Goal: Find specific page/section: Find specific page/section

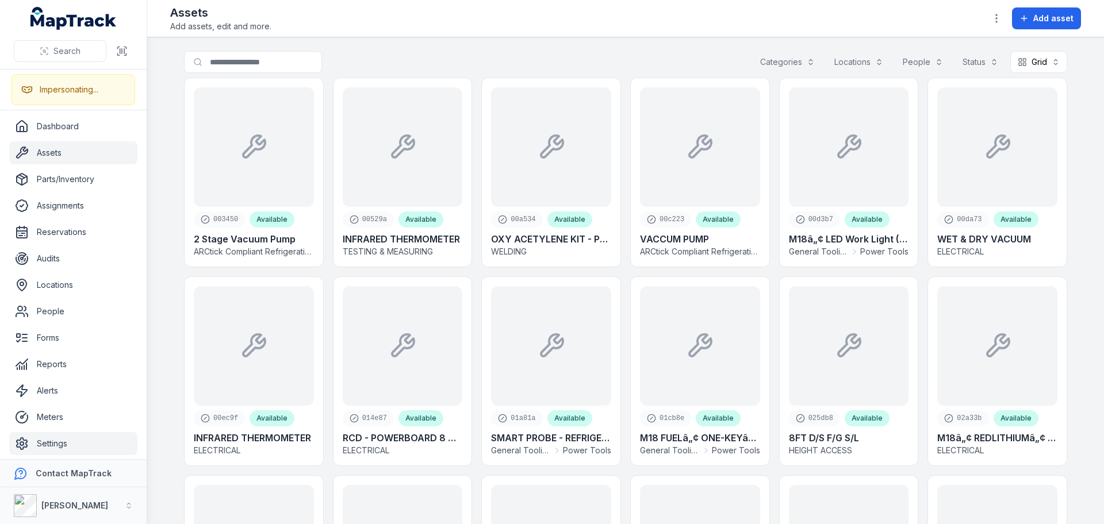
click at [70, 435] on link "Settings" at bounding box center [73, 443] width 128 height 23
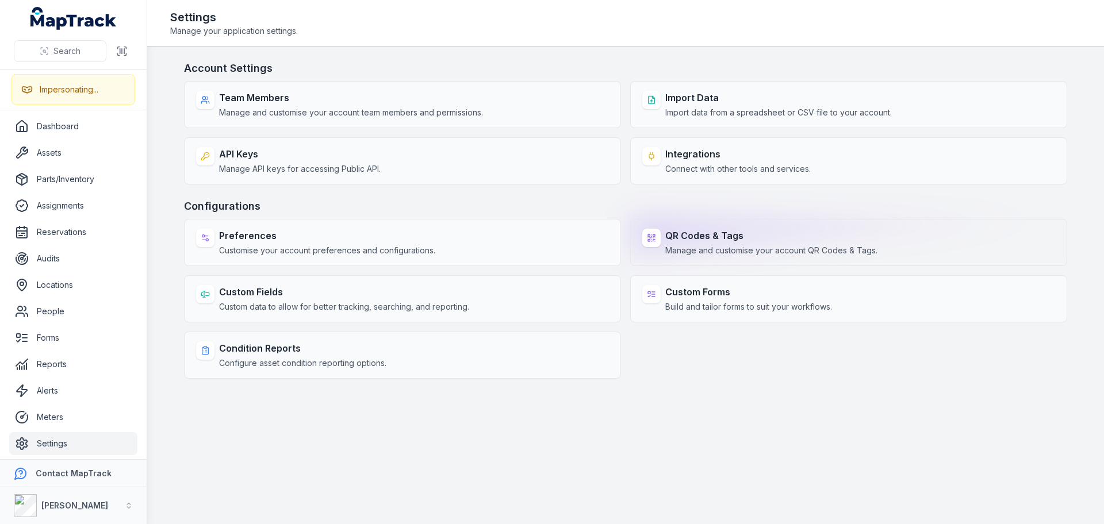
click at [740, 245] on span "Manage and customise your account QR Codes & Tags." at bounding box center [771, 250] width 212 height 11
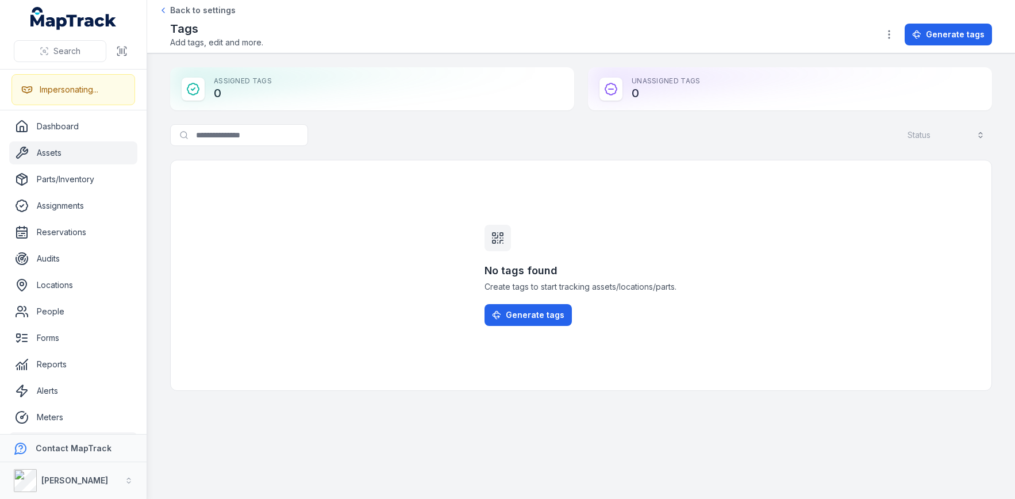
click at [66, 147] on link "Assets" at bounding box center [73, 152] width 128 height 23
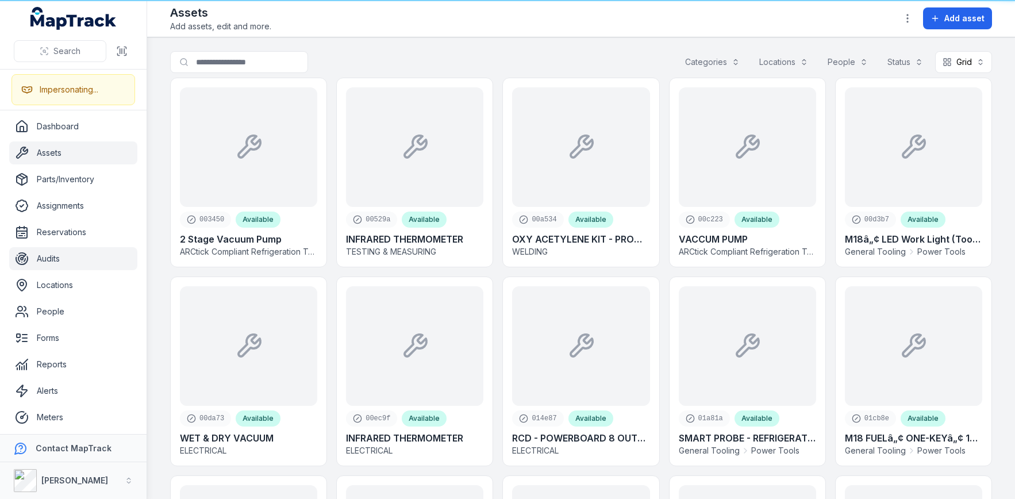
click at [55, 253] on link "Audits" at bounding box center [73, 258] width 128 height 23
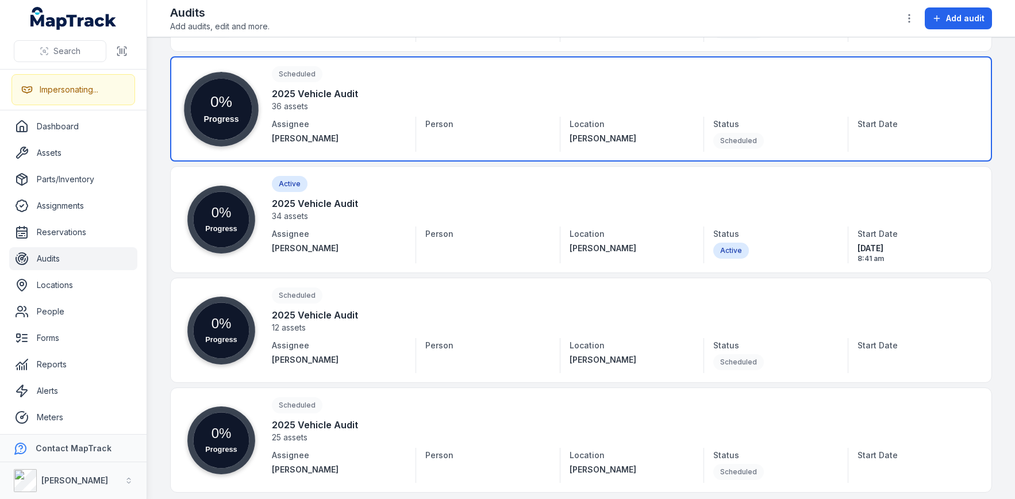
scroll to position [688, 0]
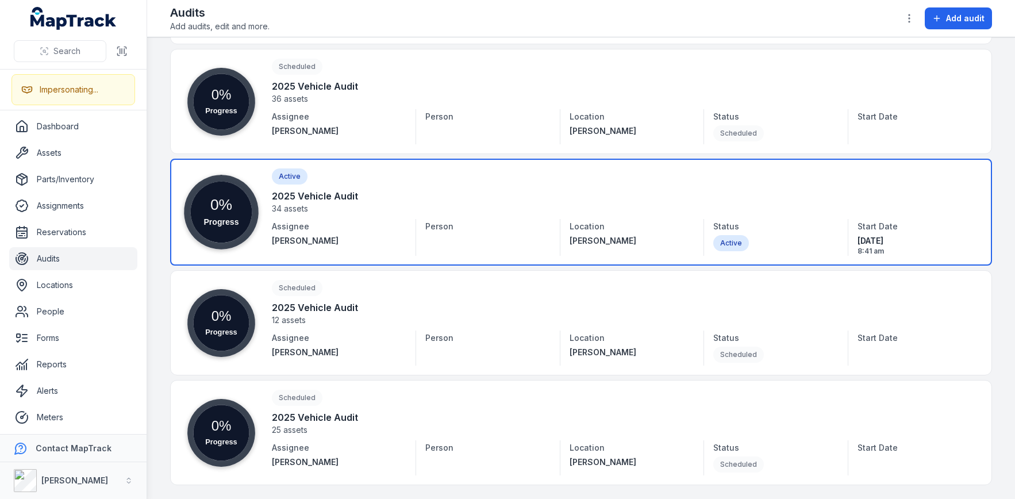
click at [364, 197] on link at bounding box center [581, 212] width 822 height 107
